Goal: Task Accomplishment & Management: Manage account settings

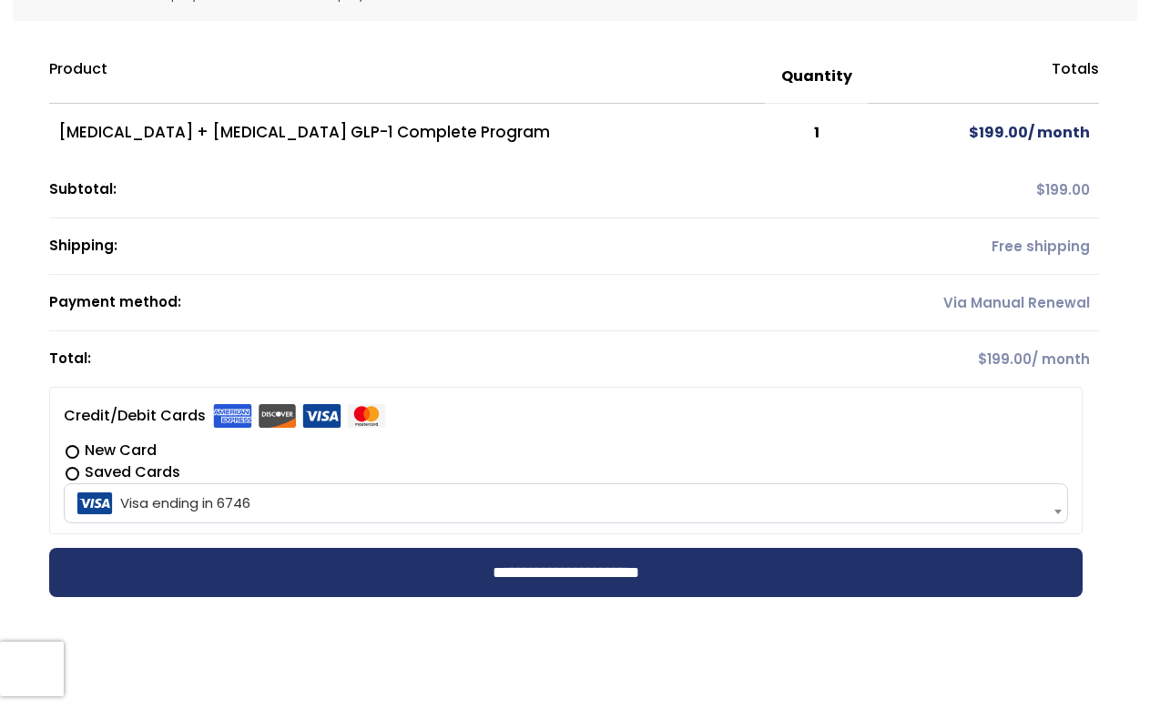
scroll to position [455, 0]
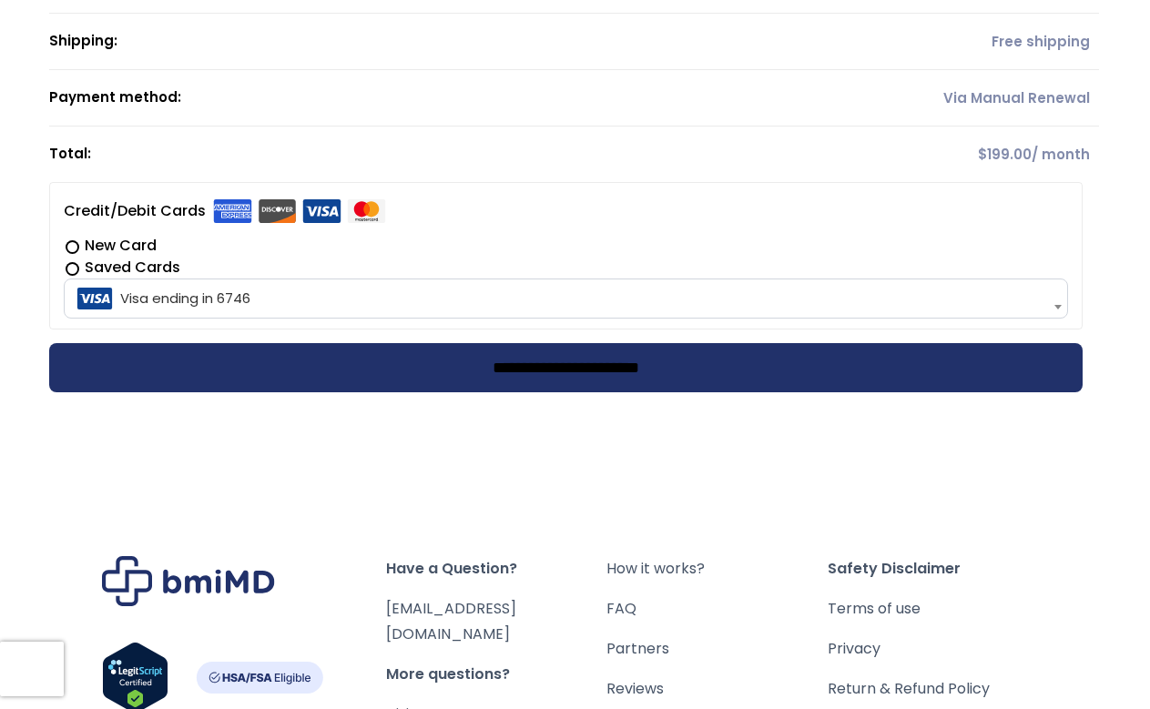
click at [580, 365] on input "**********" at bounding box center [566, 367] width 1034 height 49
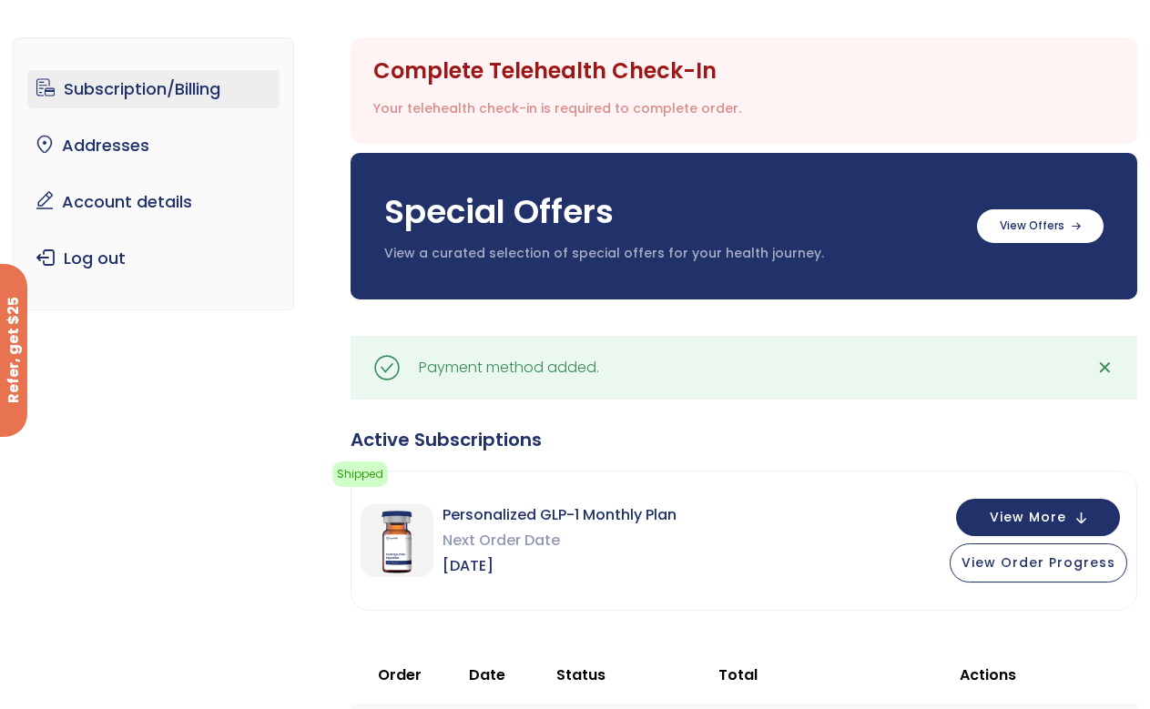
scroll to position [91, 0]
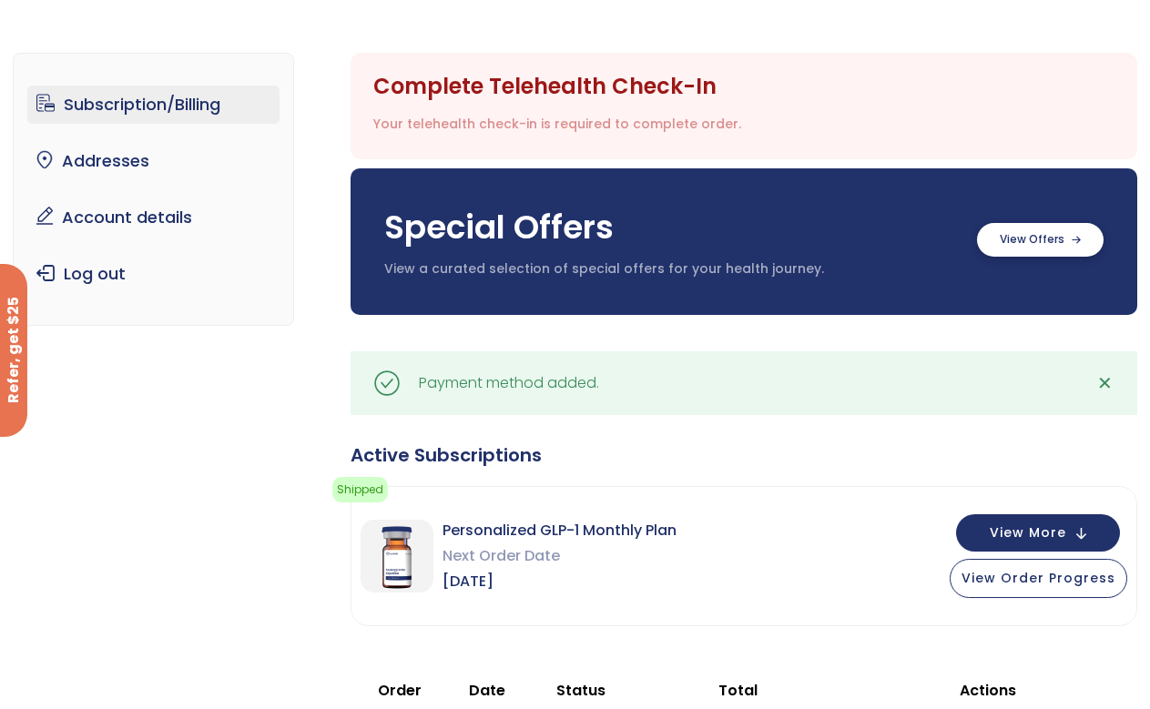
click at [1029, 240] on label at bounding box center [1040, 240] width 127 height 34
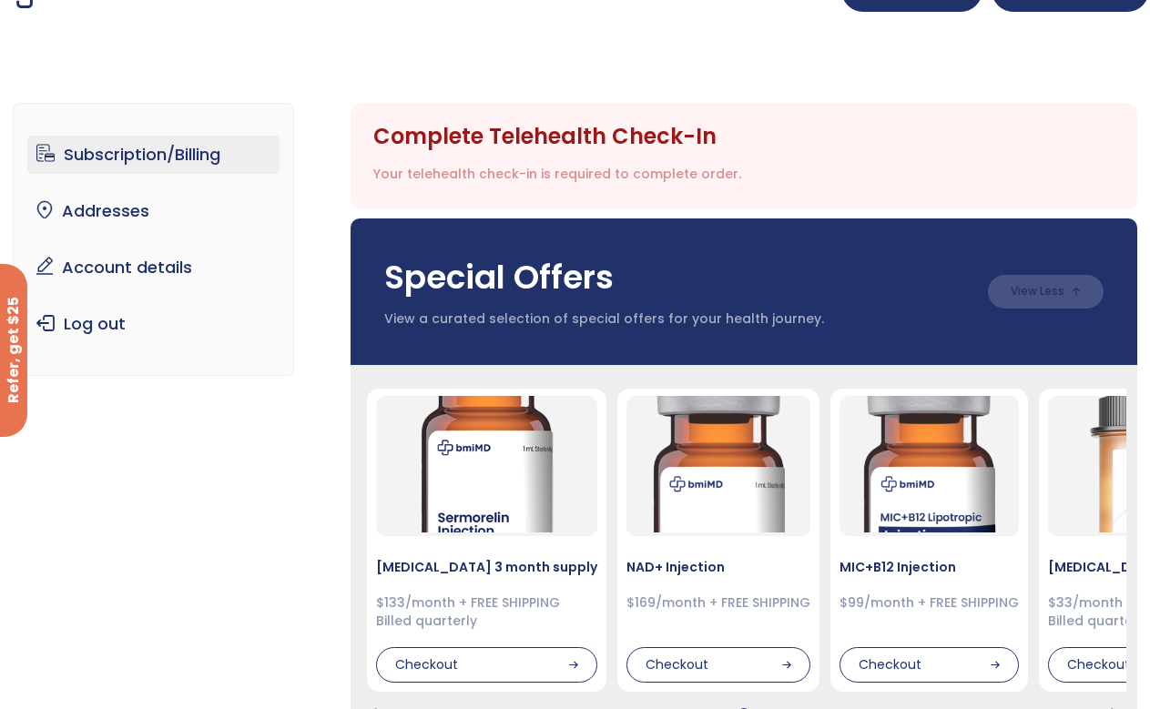
scroll to position [0, 0]
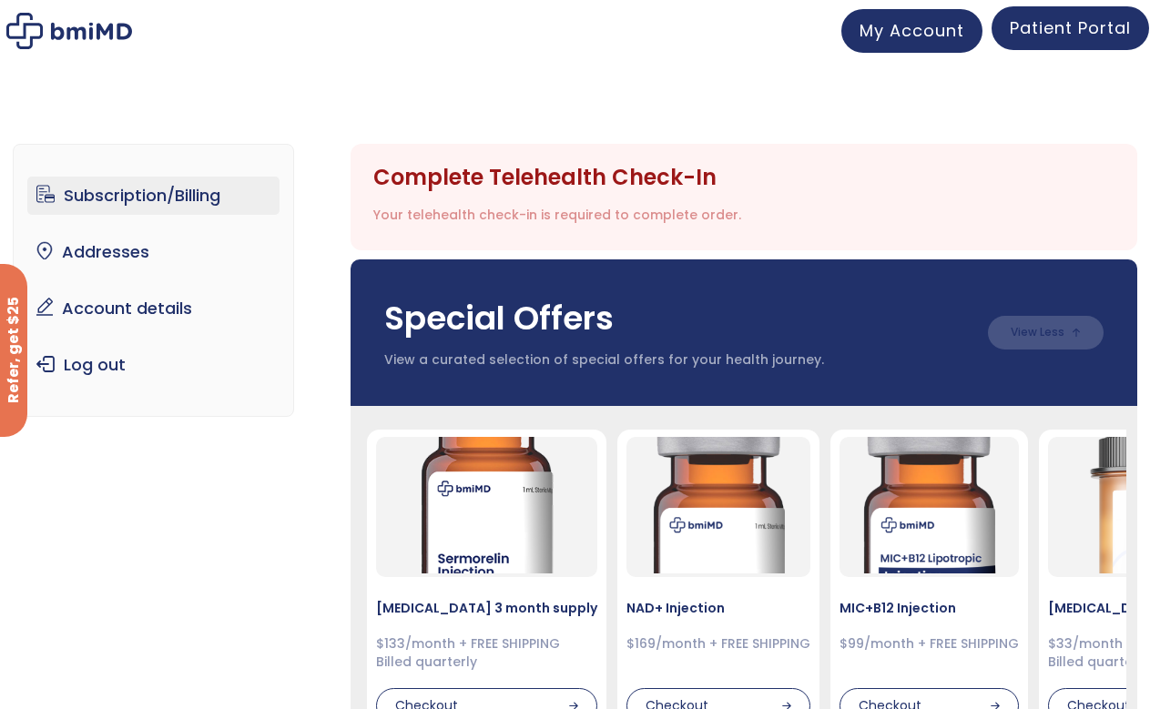
click at [1055, 38] on span "Patient Portal" at bounding box center [1070, 27] width 121 height 23
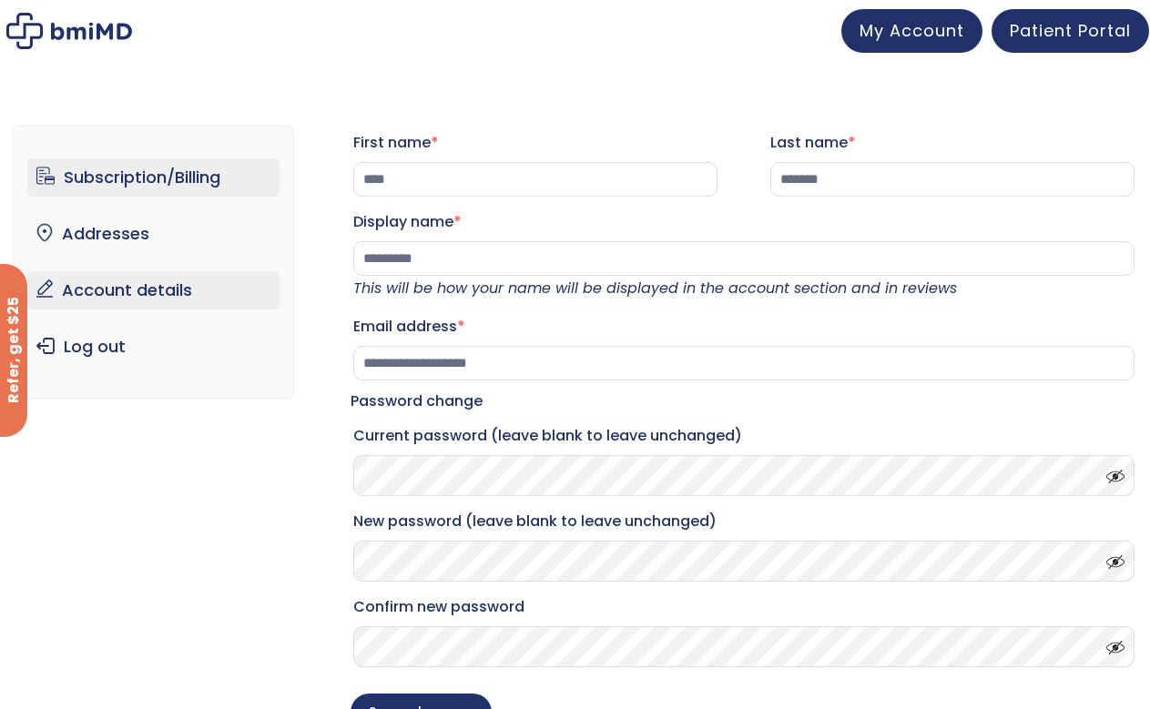
click at [168, 178] on link "Subscription/Billing" at bounding box center [153, 177] width 252 height 38
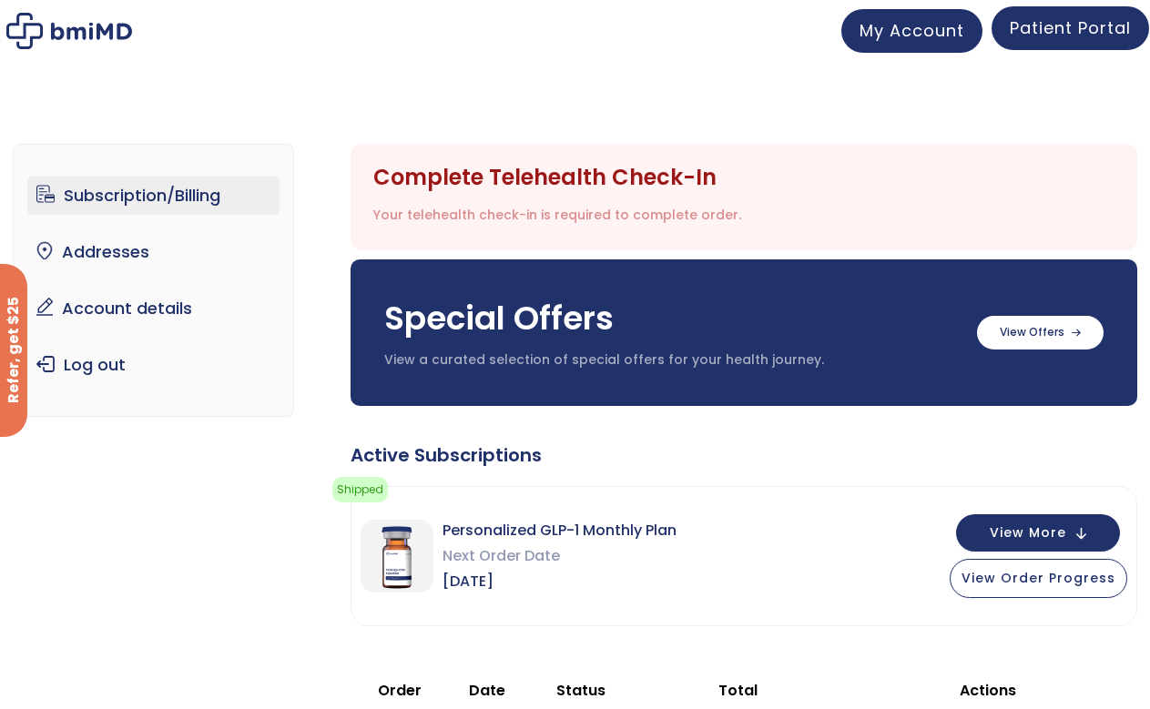
click at [1055, 29] on span "Patient Portal" at bounding box center [1070, 27] width 121 height 23
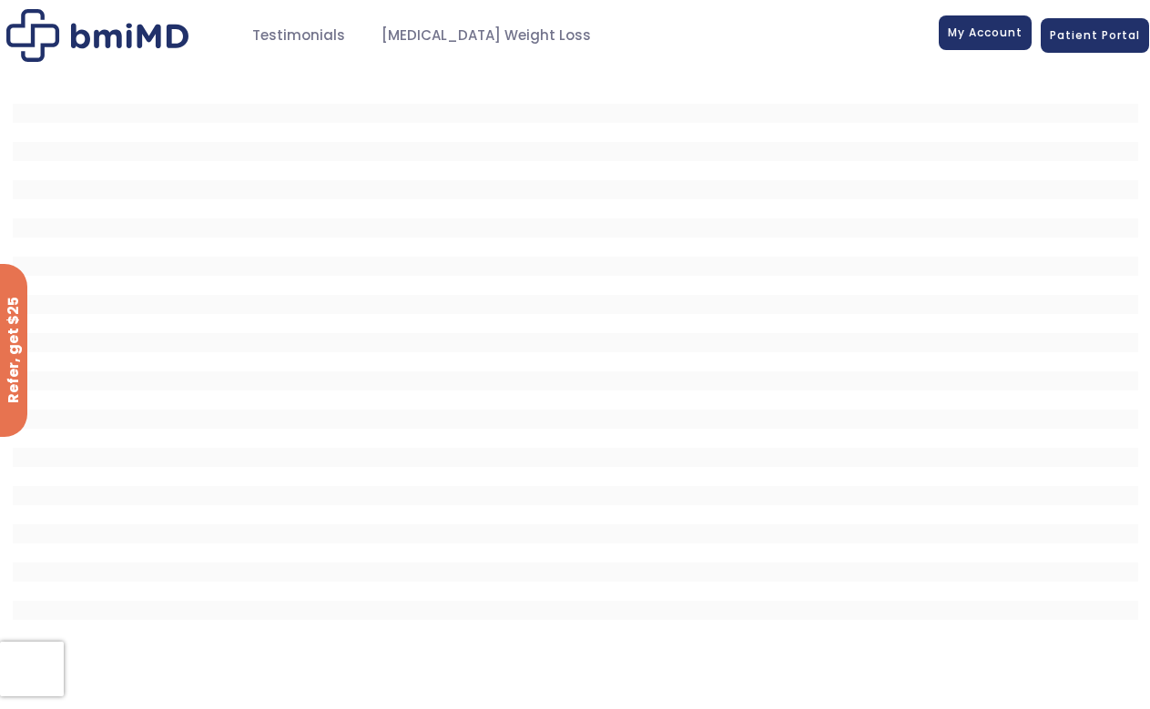
click at [996, 51] on div "My Account" at bounding box center [985, 35] width 93 height 35
click at [481, 34] on span "[MEDICAL_DATA] Weight Loss" at bounding box center [486, 35] width 209 height 21
